Goal: Check status: Check status

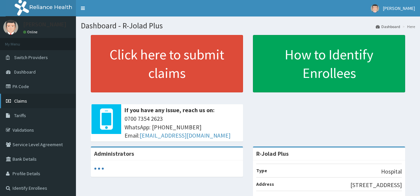
click at [32, 103] on link "Claims" at bounding box center [38, 101] width 76 height 15
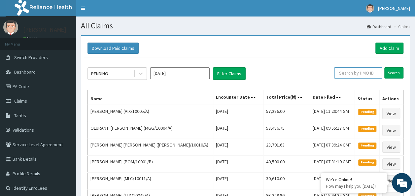
click at [349, 73] on input "text" at bounding box center [358, 72] width 48 height 11
paste input "ISW/10505/B"
type input "ISW/10505/B"
click at [391, 73] on input "Search" at bounding box center [393, 72] width 19 height 11
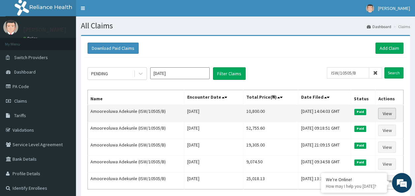
click at [386, 111] on link "View" at bounding box center [387, 113] width 18 height 11
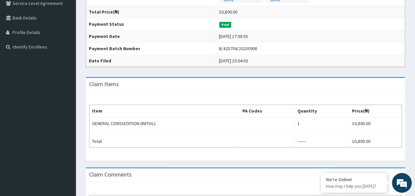
scroll to position [131, 0]
